Goal: Transaction & Acquisition: Obtain resource

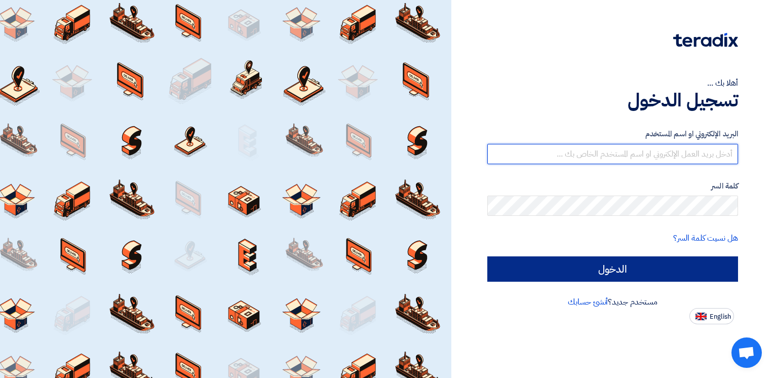
type input "[PERSON_NAME][EMAIL_ADDRESS][DOMAIN_NAME]"
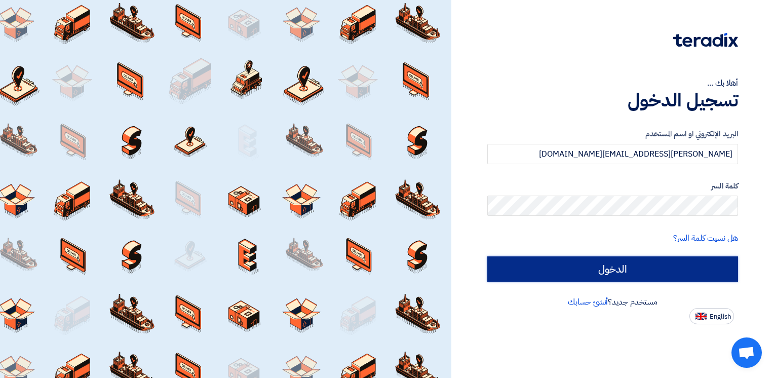
click at [676, 262] on input "الدخول" at bounding box center [612, 268] width 251 height 25
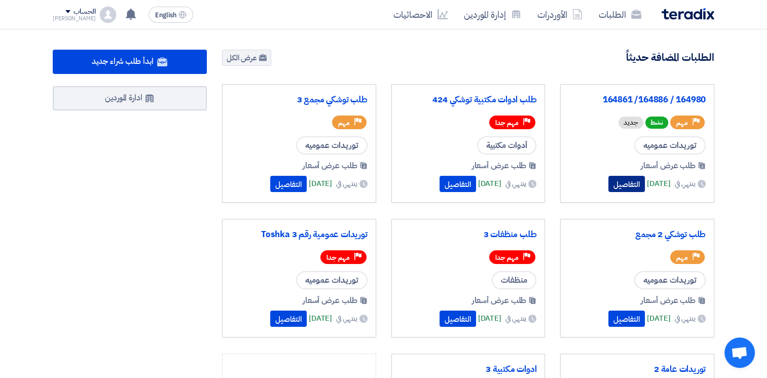
click at [608, 181] on button "التفاصيل" at bounding box center [626, 184] width 36 height 16
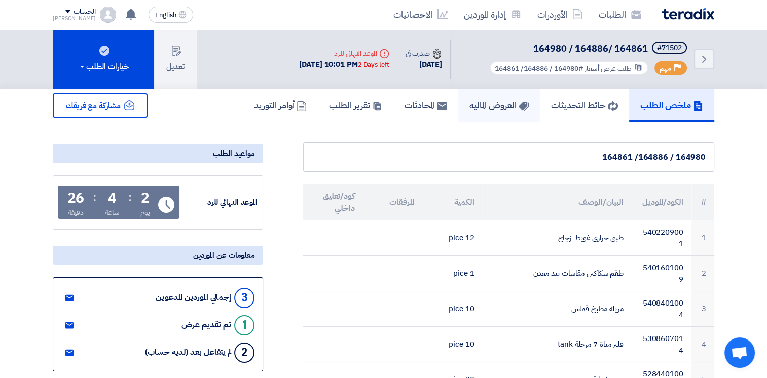
click at [490, 101] on h5 "العروض الماليه" at bounding box center [498, 105] width 59 height 12
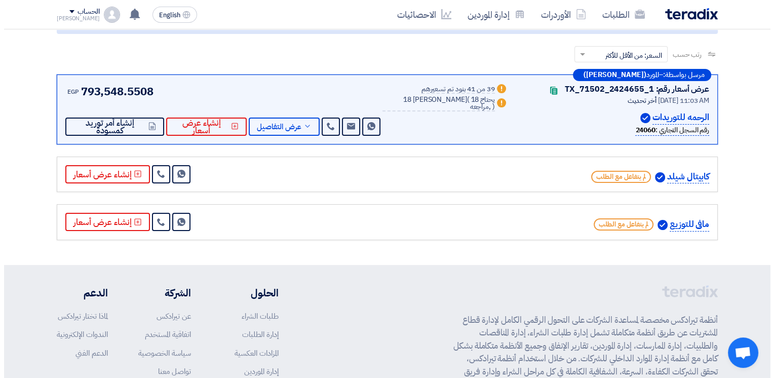
scroll to position [152, 0]
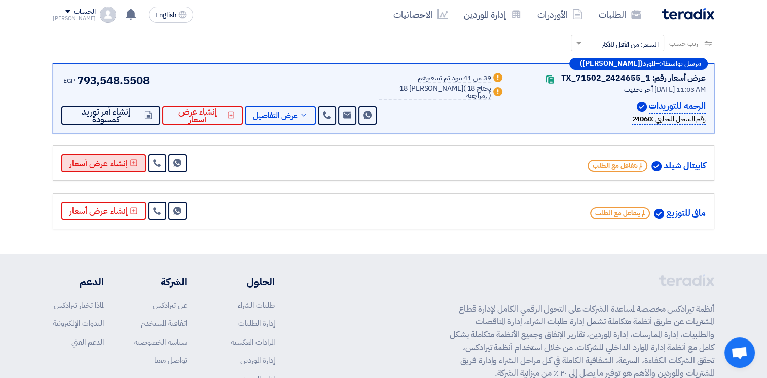
click at [105, 163] on button "إنشاء عرض أسعار" at bounding box center [103, 163] width 85 height 18
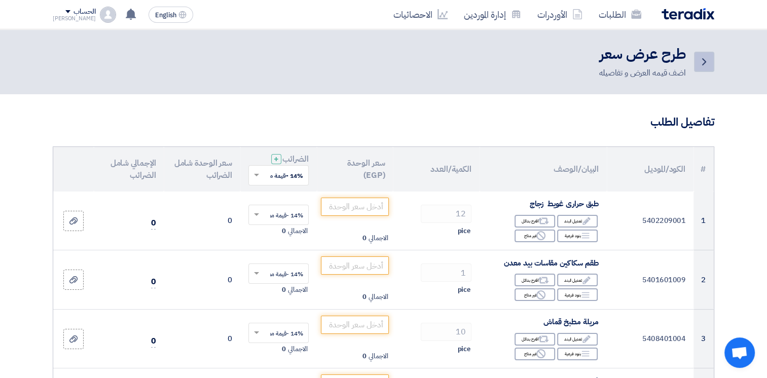
click at [708, 64] on icon "Back" at bounding box center [704, 62] width 12 height 12
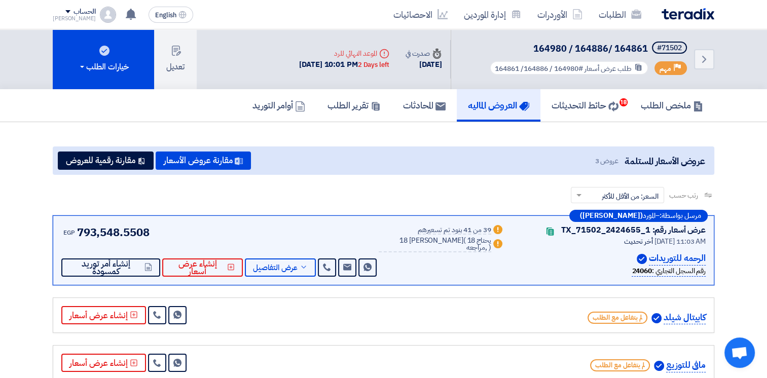
scroll to position [152, 0]
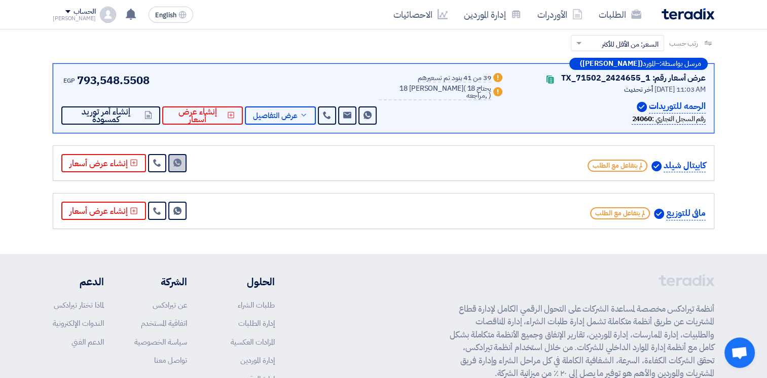
click at [176, 163] on use at bounding box center [177, 163] width 8 height 8
click at [175, 207] on use at bounding box center [177, 211] width 8 height 8
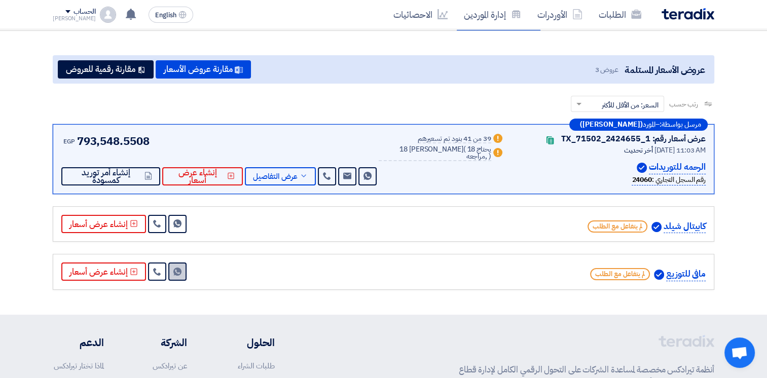
scroll to position [0, 0]
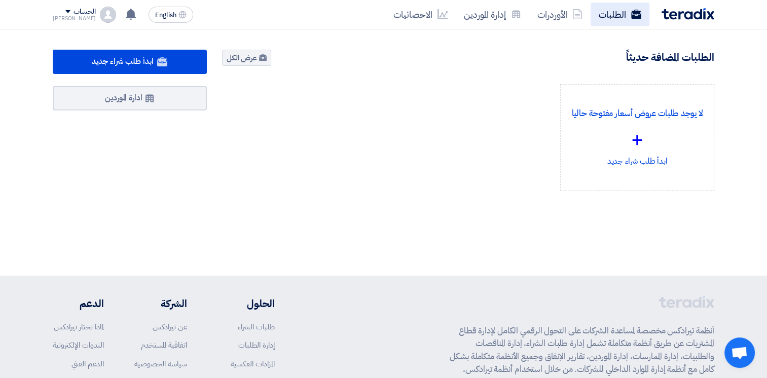
click at [618, 11] on link "الطلبات" at bounding box center [619, 15] width 59 height 24
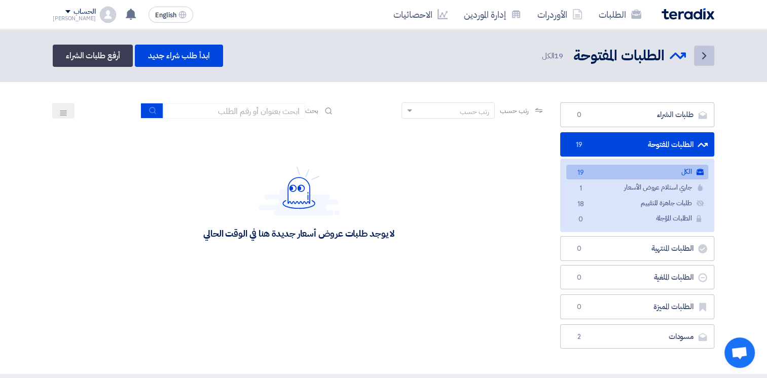
click at [704, 55] on use at bounding box center [704, 55] width 4 height 7
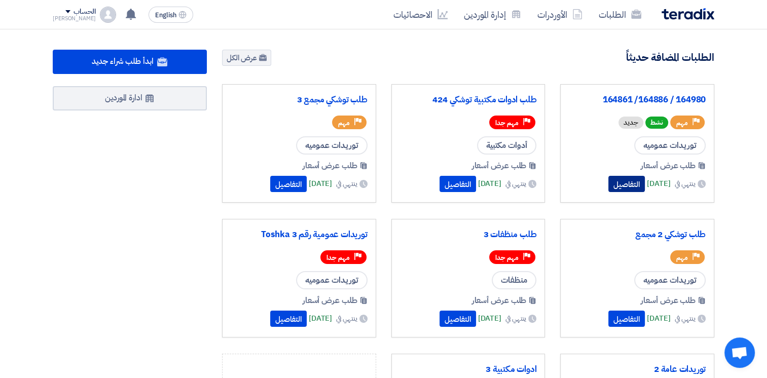
click at [608, 184] on button "التفاصيل" at bounding box center [626, 184] width 36 height 16
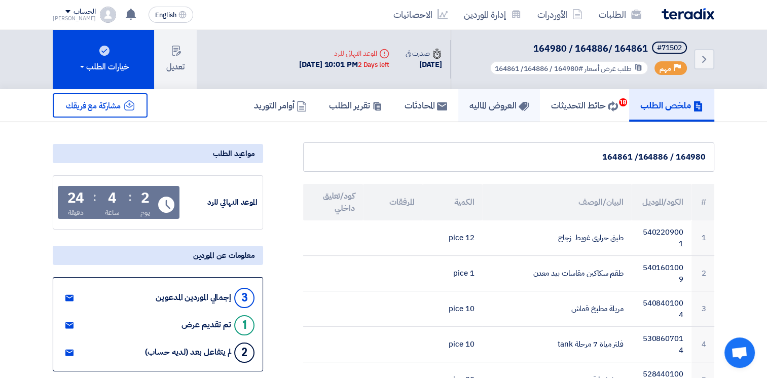
click at [486, 103] on h5 "العروض الماليه" at bounding box center [498, 105] width 59 height 12
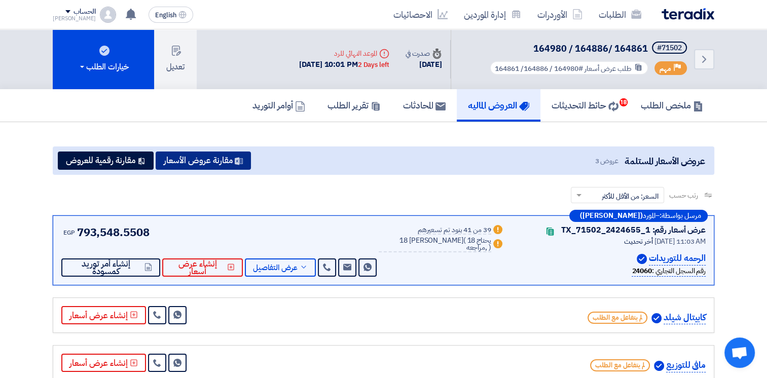
click at [211, 157] on button "مقارنة عروض الأسعار" at bounding box center [203, 160] width 95 height 18
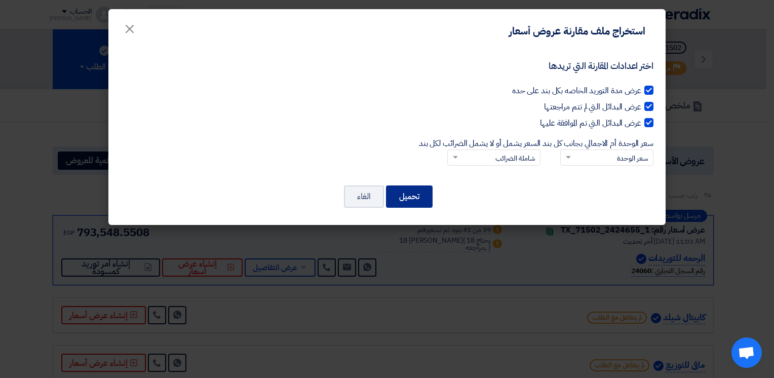
click at [412, 192] on button "تحميل" at bounding box center [409, 196] width 47 height 22
